Goal: Task Accomplishment & Management: Manage account settings

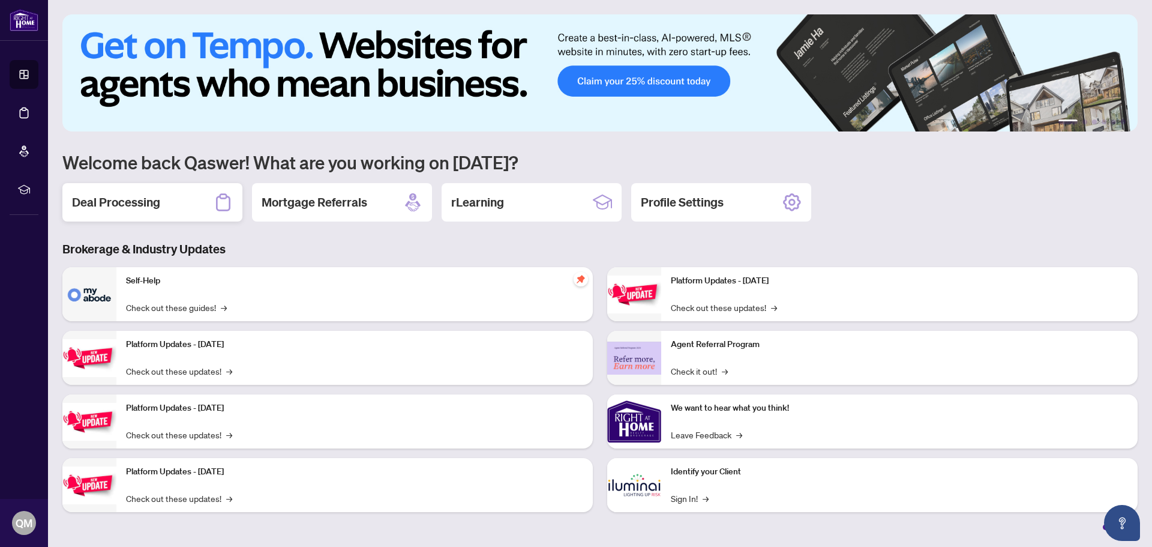
click at [122, 206] on h2 "Deal Processing" at bounding box center [116, 202] width 88 height 17
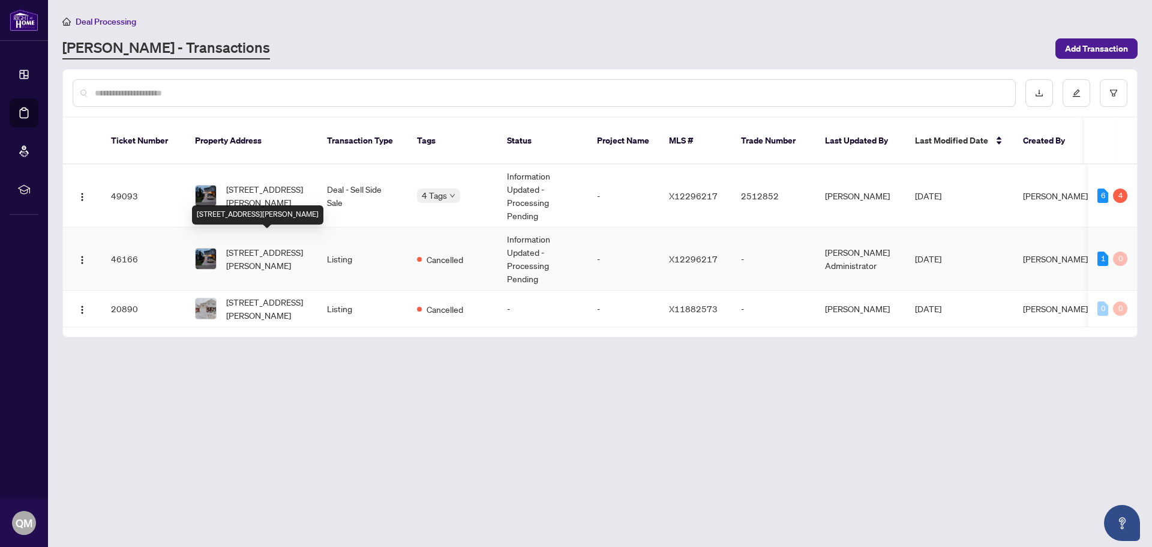
drag, startPoint x: 245, startPoint y: 244, endPoint x: 236, endPoint y: 239, distance: 9.9
click at [245, 245] on span "[STREET_ADDRESS][PERSON_NAME]" at bounding box center [267, 258] width 82 height 26
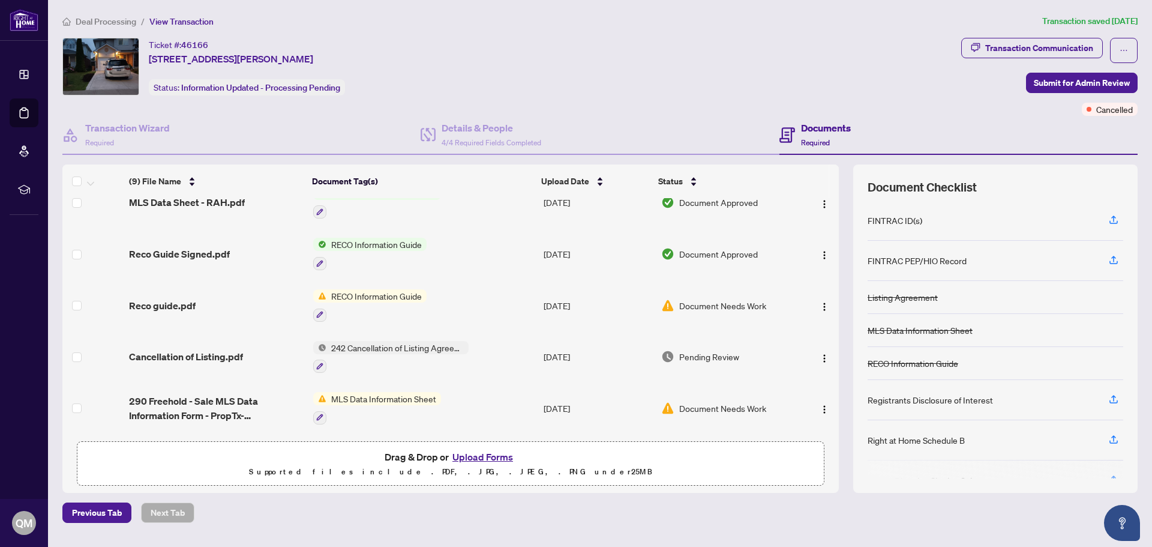
scroll to position [107, 0]
